Goal: Information Seeking & Learning: Learn about a topic

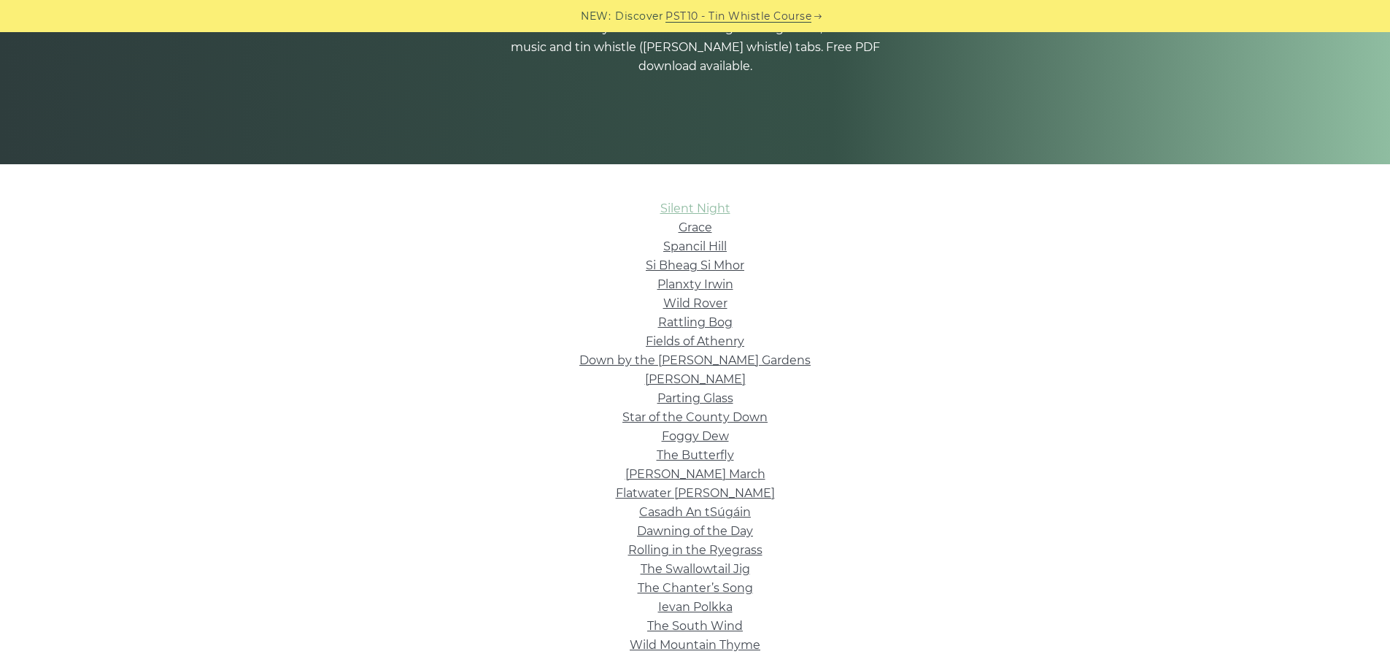
click at [720, 209] on link "Silent Night" at bounding box center [695, 208] width 70 height 14
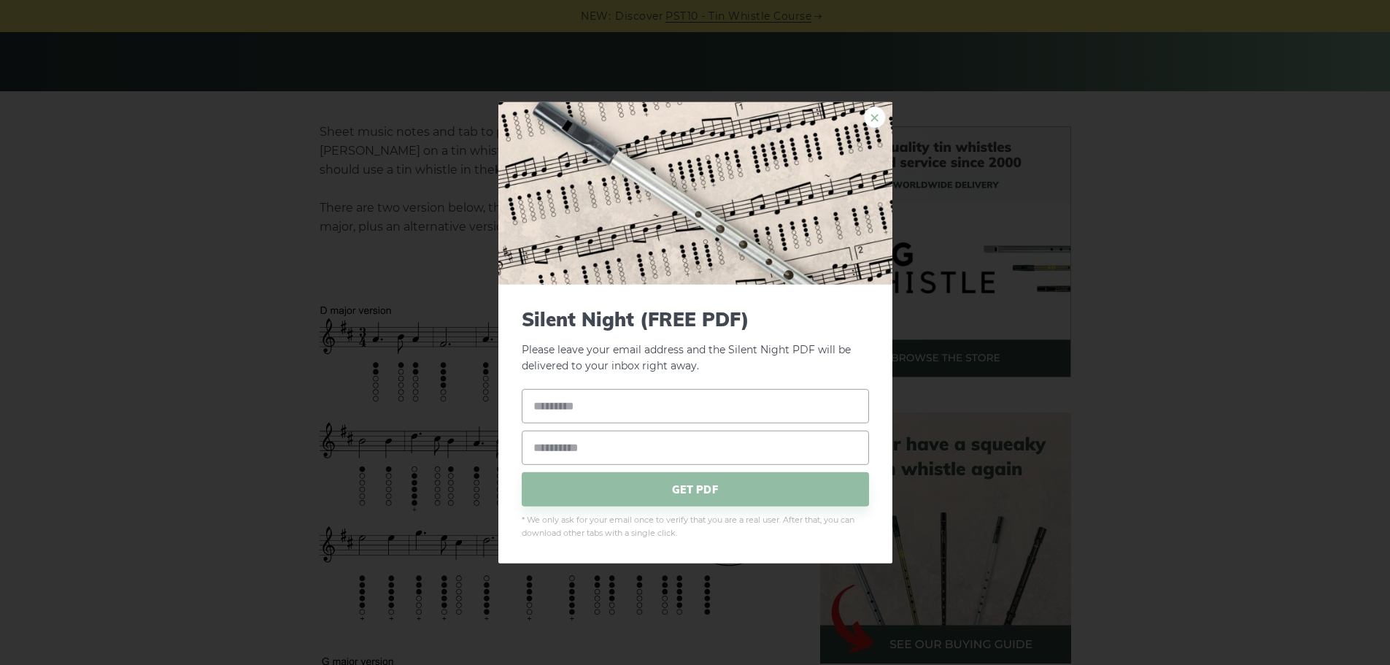
click at [876, 120] on link "×" at bounding box center [875, 117] width 22 height 22
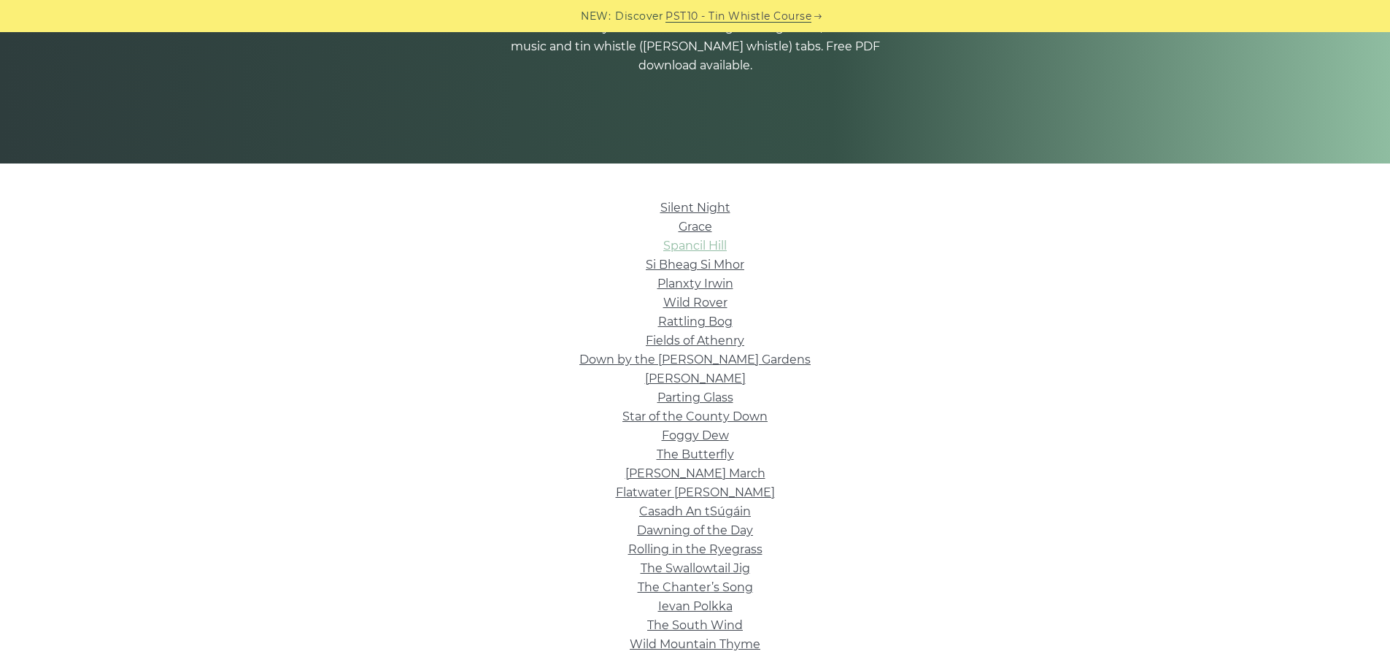
click at [716, 247] on link "Spancil Hill" at bounding box center [694, 246] width 63 height 14
click at [700, 437] on link "Foggy Dew" at bounding box center [695, 435] width 67 height 14
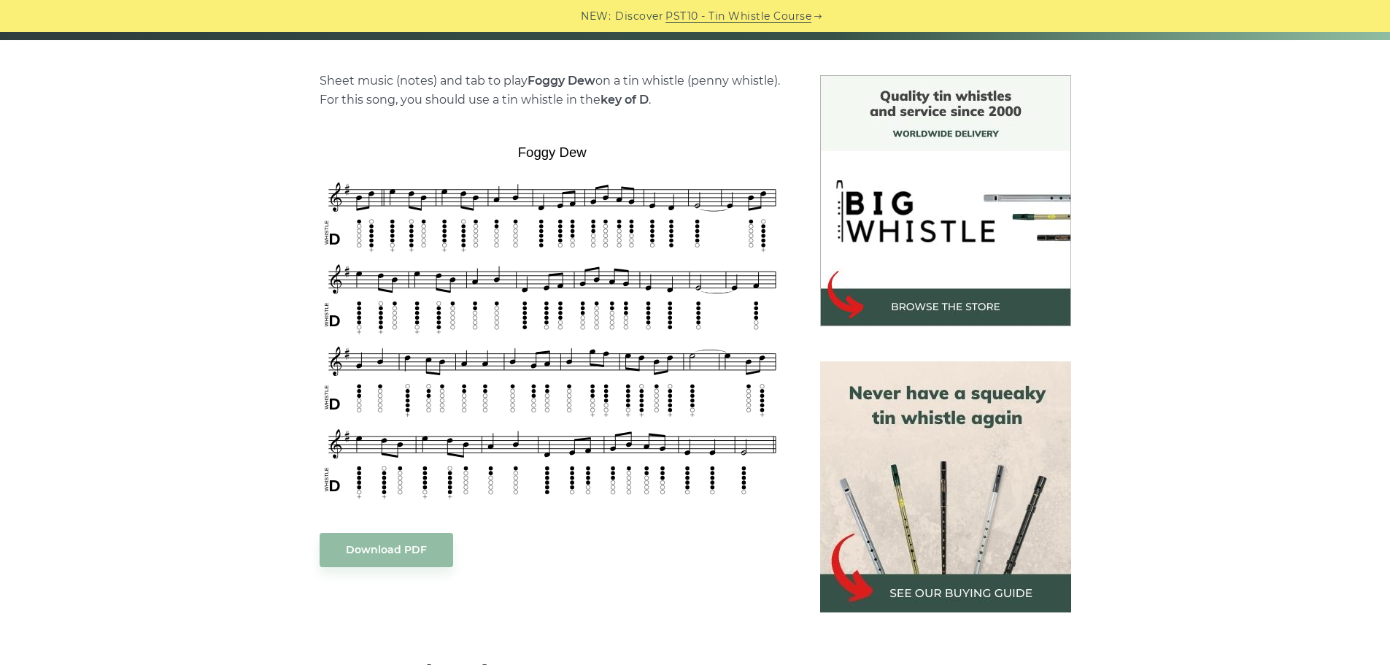
scroll to position [365, 0]
